Goal: Obtain resource: Obtain resource

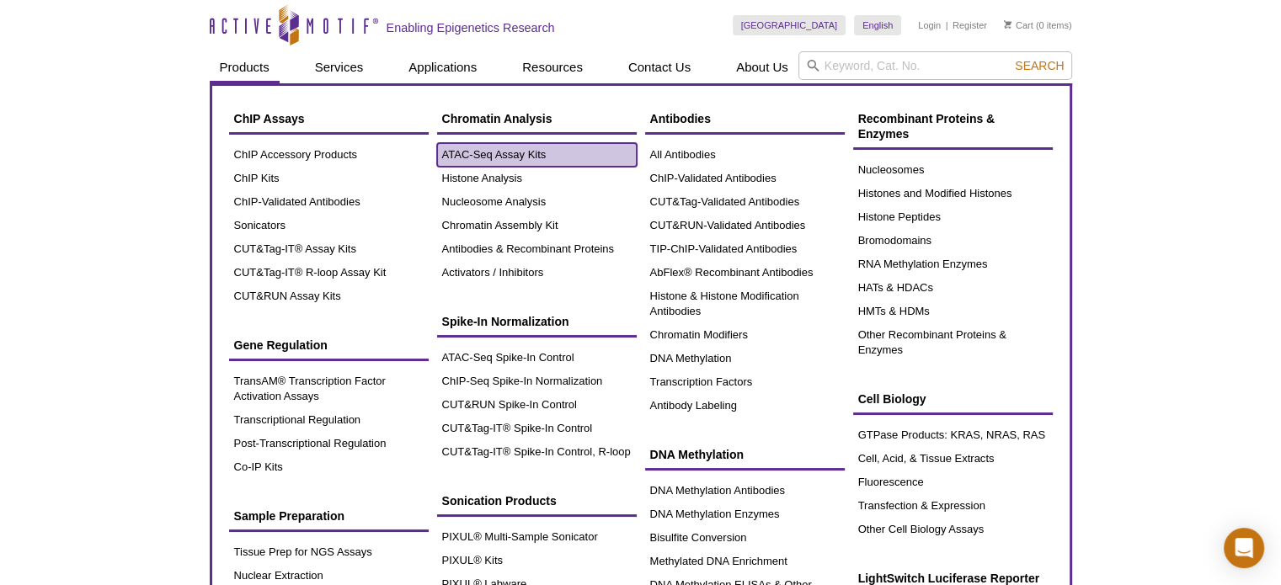
click at [469, 153] on link "ATAC-Seq Assay Kits" at bounding box center [537, 155] width 200 height 24
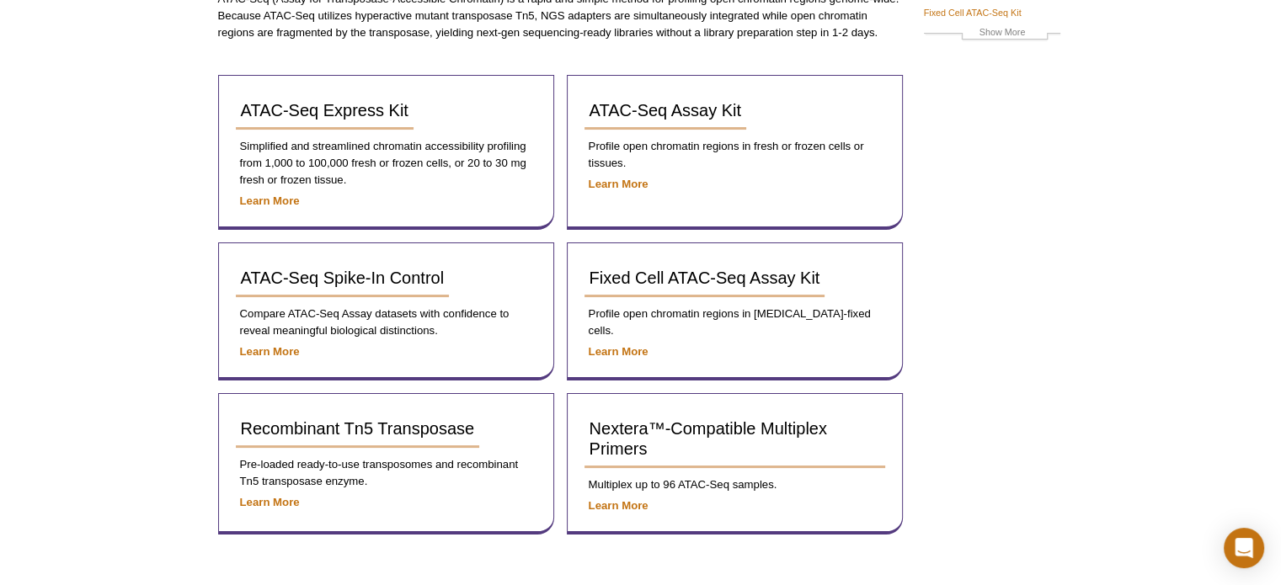
scroll to position [337, 0]
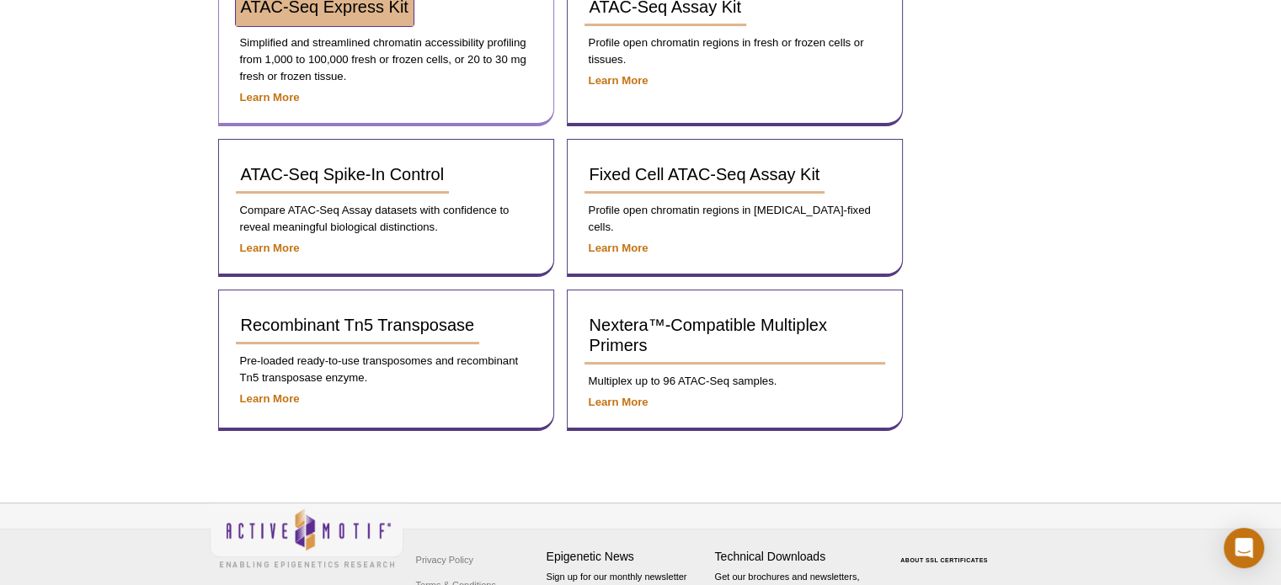
click at [398, 19] on link "ATAC-Seq Express Kit" at bounding box center [325, 7] width 178 height 37
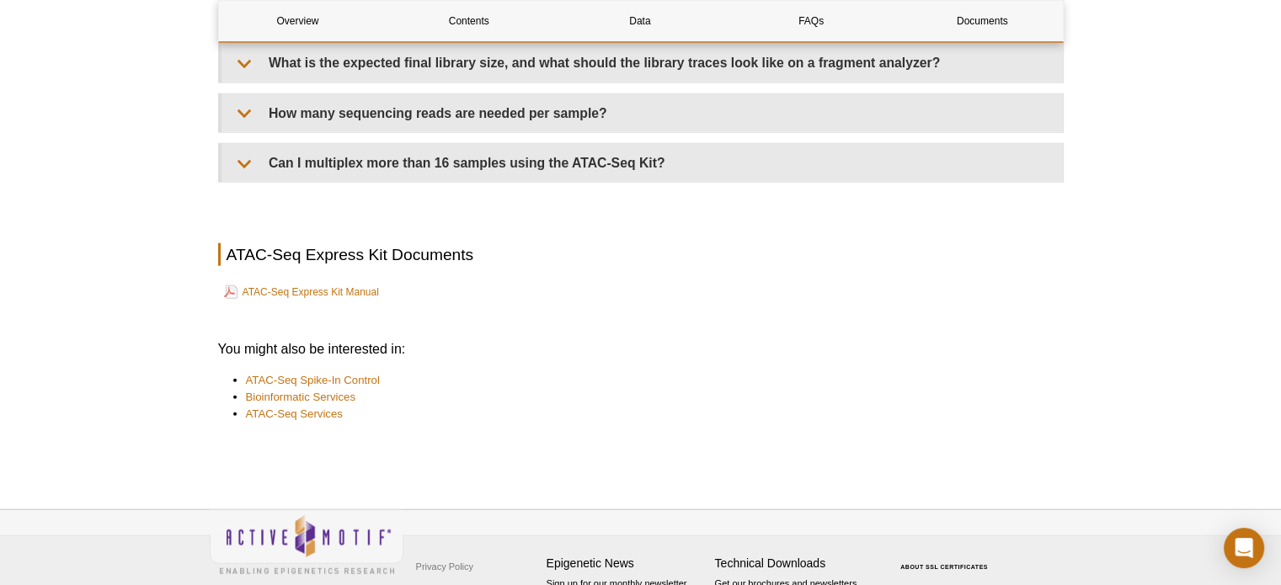
scroll to position [4168, 0]
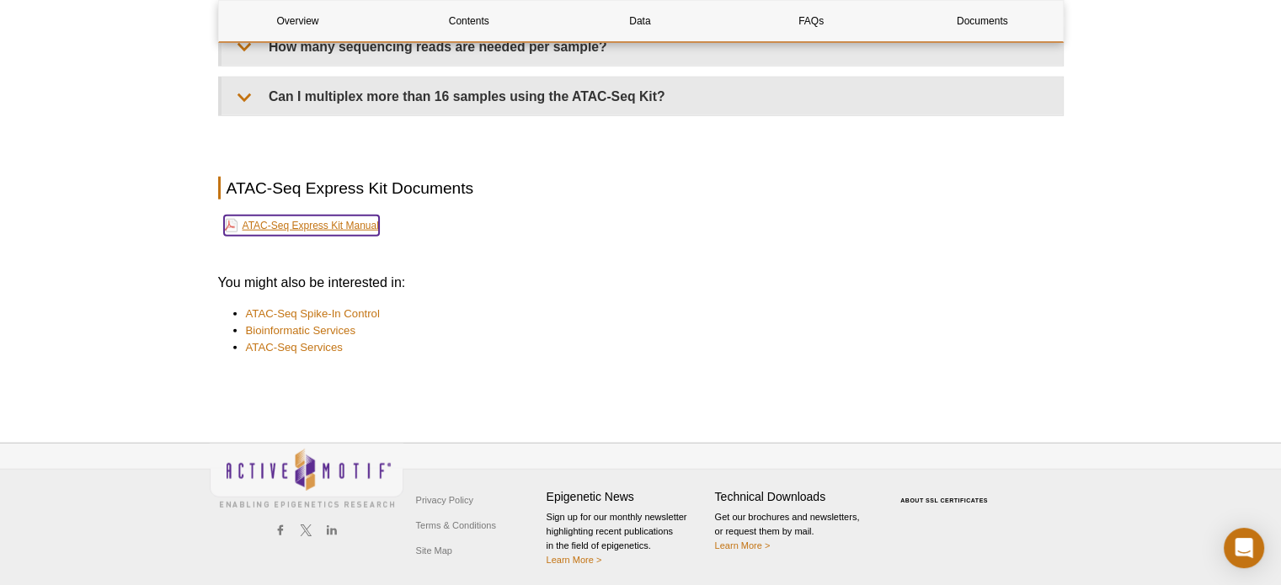
click at [294, 218] on link "ATAC-Seq Express Kit Manual" at bounding box center [301, 226] width 155 height 20
